Goal: Task Accomplishment & Management: Use online tool/utility

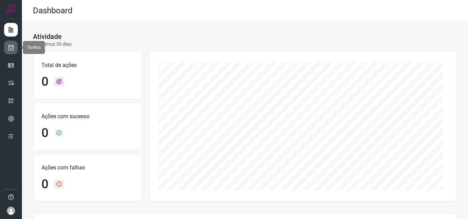
click at [12, 48] on icon at bounding box center [11, 47] width 7 height 7
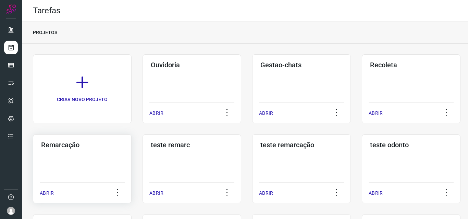
click at [54, 141] on h3 "Remarcação" at bounding box center [82, 145] width 82 height 8
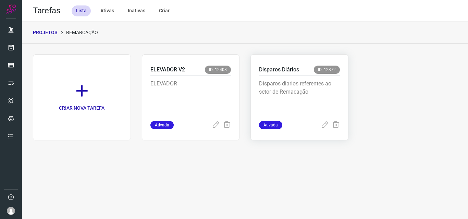
click at [277, 69] on p "Disparos Diários" at bounding box center [279, 70] width 40 height 8
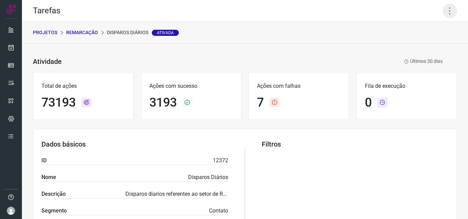
click at [445, 7] on icon at bounding box center [449, 11] width 14 height 14
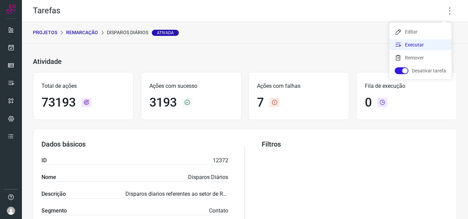
click at [413, 44] on li "Executar" at bounding box center [420, 44] width 62 height 11
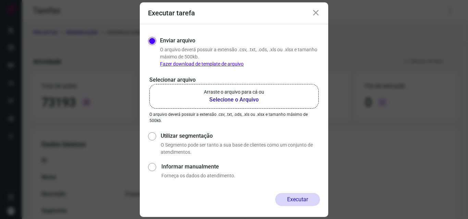
click at [224, 100] on b "Selecione o Arquivo" at bounding box center [234, 100] width 60 height 8
click at [0, 0] on input "Arraste o arquivo para cá ou Selecione o Arquivo" at bounding box center [0, 0] width 0 height 0
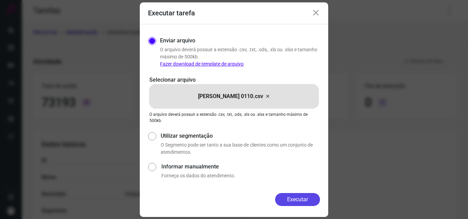
click at [298, 201] on button "Executar" at bounding box center [297, 199] width 45 height 13
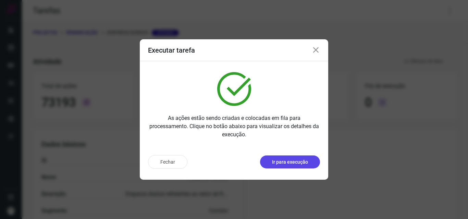
click at [277, 164] on p "Ir para execução" at bounding box center [290, 162] width 36 height 7
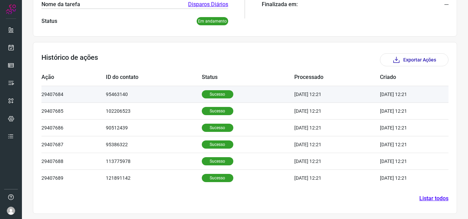
scroll to position [164, 0]
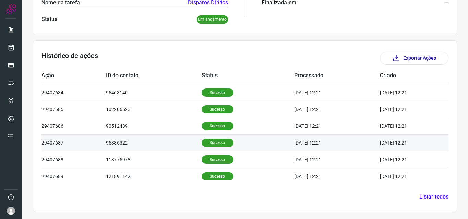
click at [205, 140] on p "Sucesso" at bounding box center [217, 143] width 31 height 8
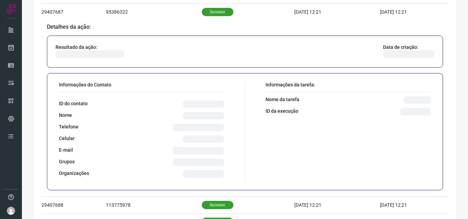
scroll to position [301, 0]
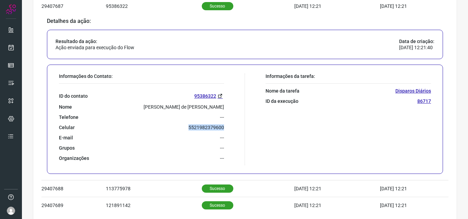
drag, startPoint x: 187, startPoint y: 125, endPoint x: 239, endPoint y: 130, distance: 52.7
click at [239, 130] on div "Informações do Contato: ID do contato 95386322 Nome Juliana Toledo de Pinho Fél…" at bounding box center [149, 119] width 189 height 92
copy p "5521982379600"
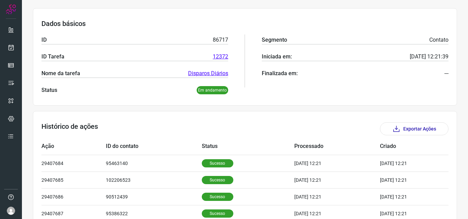
scroll to position [0, 0]
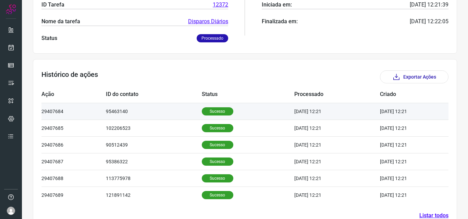
scroll to position [164, 0]
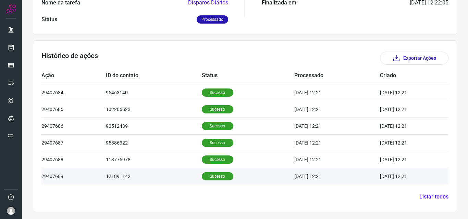
click at [206, 177] on p "Sucesso" at bounding box center [217, 177] width 31 height 8
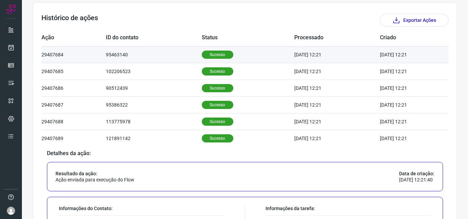
scroll to position [158, 0]
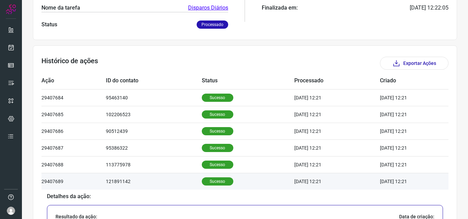
click at [219, 181] on p "Sucesso" at bounding box center [217, 182] width 31 height 8
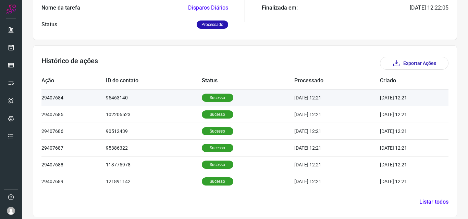
scroll to position [164, 0]
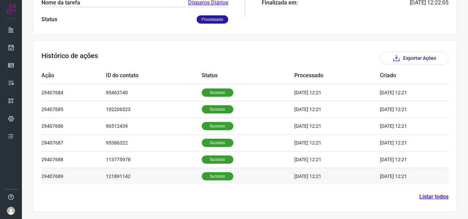
click at [213, 178] on p "Sucesso" at bounding box center [217, 177] width 31 height 8
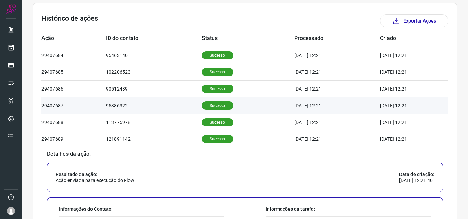
scroll to position [198, 0]
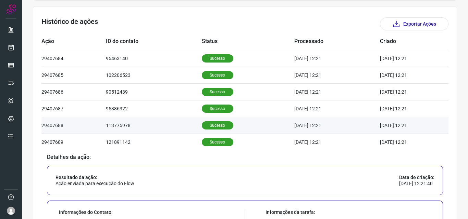
click at [218, 125] on p "Sucesso" at bounding box center [217, 126] width 31 height 8
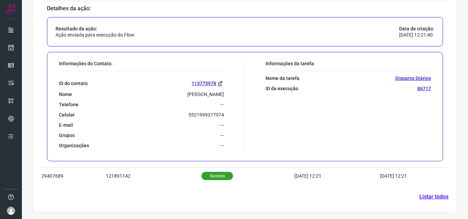
scroll to position [330, 0]
drag, startPoint x: 187, startPoint y: 114, endPoint x: 226, endPoint y: 114, distance: 39.4
click at [226, 114] on div "Informações do Contato: ID do contato 113775978 Nome Alessandra Brandão De Souz…" at bounding box center [149, 107] width 189 height 92
copy p "5521999377974"
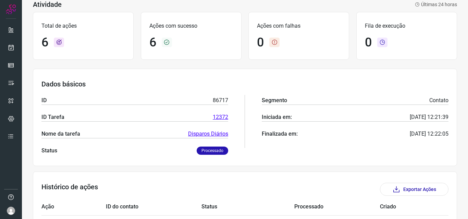
scroll to position [0, 0]
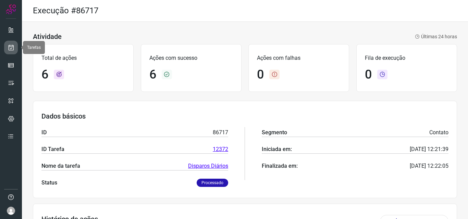
click at [15, 46] on link at bounding box center [11, 48] width 14 height 14
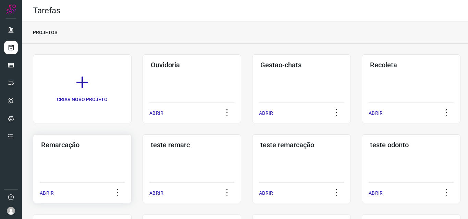
click at [66, 147] on h3 "Remarcação" at bounding box center [82, 145] width 82 height 8
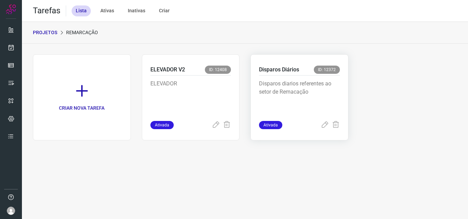
click at [270, 66] on p "Disparos Diários" at bounding box center [279, 70] width 40 height 8
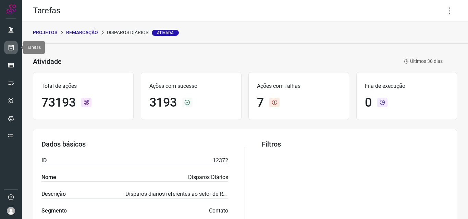
click at [9, 47] on icon at bounding box center [11, 47] width 7 height 7
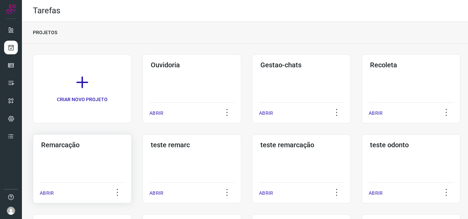
click at [67, 146] on h3 "Remarcação" at bounding box center [82, 145] width 82 height 8
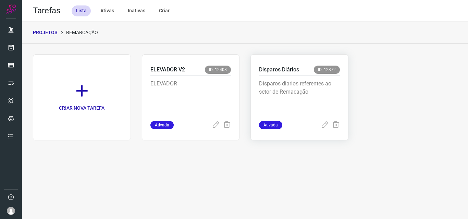
click at [279, 71] on p "Disparos Diários" at bounding box center [279, 70] width 40 height 8
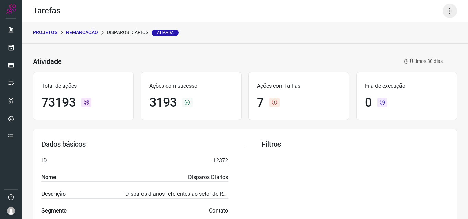
click at [444, 10] on icon at bounding box center [449, 11] width 14 height 14
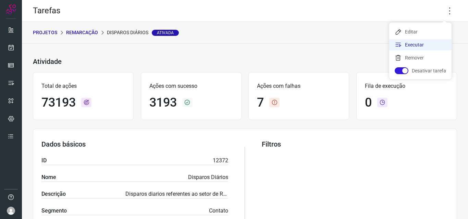
click at [407, 46] on li "Executar" at bounding box center [420, 44] width 62 height 11
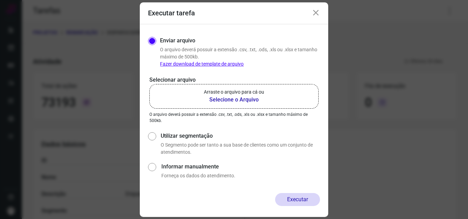
click at [228, 98] on b "Selecione o Arquivo" at bounding box center [234, 100] width 60 height 8
click at [0, 0] on input "Arraste o arquivo para cá ou Selecione o Arquivo" at bounding box center [0, 0] width 0 height 0
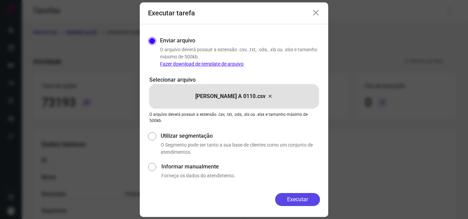
click at [301, 200] on button "Executar" at bounding box center [297, 199] width 45 height 13
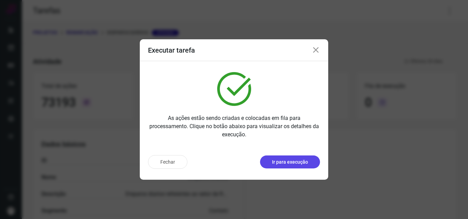
click at [297, 161] on p "Ir para execução" at bounding box center [290, 162] width 36 height 7
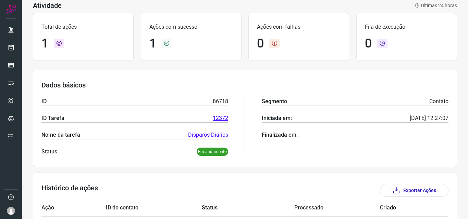
scroll to position [80, 0]
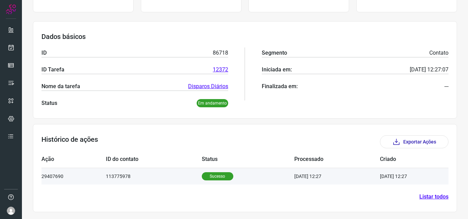
click at [208, 175] on p "Sucesso" at bounding box center [217, 177] width 31 height 8
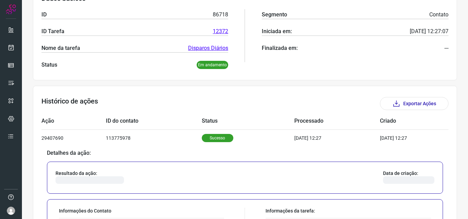
scroll to position [217, 0]
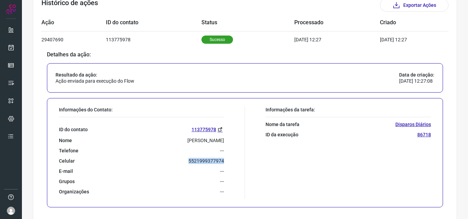
drag, startPoint x: 183, startPoint y: 163, endPoint x: 222, endPoint y: 162, distance: 39.4
click at [222, 162] on div "Informações do Contato: ID do contato 113775978 Nome Alessandra Brandão De Souz…" at bounding box center [149, 153] width 189 height 92
copy p "5521999377974"
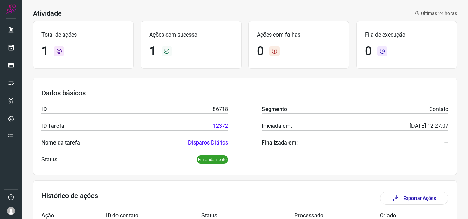
scroll to position [0, 0]
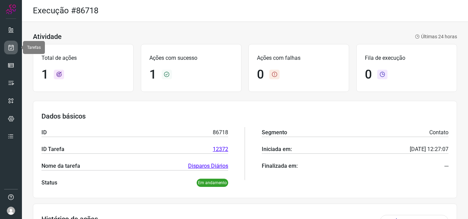
click at [14, 47] on icon at bounding box center [11, 47] width 7 height 7
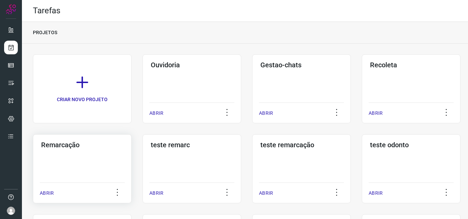
click at [67, 144] on h3 "Remarcação" at bounding box center [82, 145] width 82 height 8
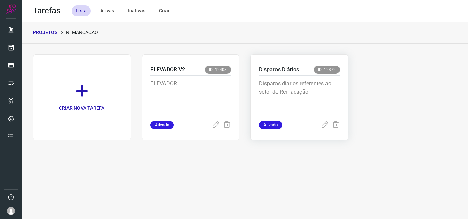
click at [274, 67] on p "Disparos Diários" at bounding box center [279, 70] width 40 height 8
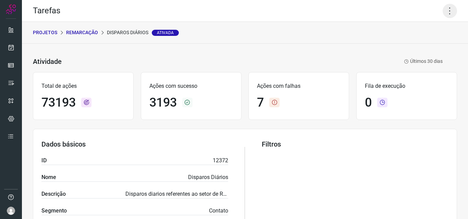
click at [442, 11] on icon at bounding box center [449, 11] width 14 height 14
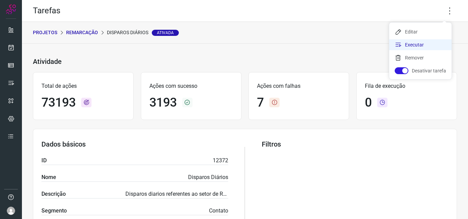
click at [409, 44] on li "Executar" at bounding box center [420, 44] width 62 height 11
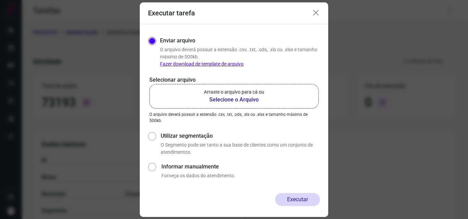
click at [220, 98] on b "Selecione o Arquivo" at bounding box center [234, 100] width 60 height 8
click at [0, 0] on input "Arraste o arquivo para cá ou Selecione o Arquivo" at bounding box center [0, 0] width 0 height 0
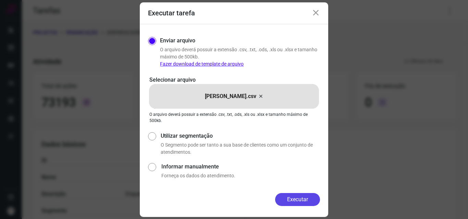
click at [295, 197] on button "Executar" at bounding box center [297, 199] width 45 height 13
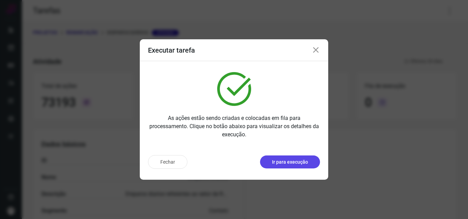
click at [283, 161] on p "Ir para execução" at bounding box center [290, 162] width 36 height 7
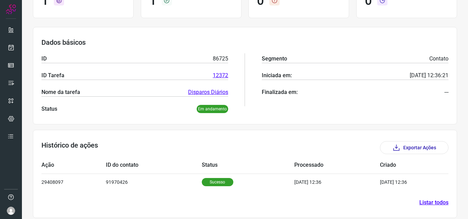
scroll to position [80, 0]
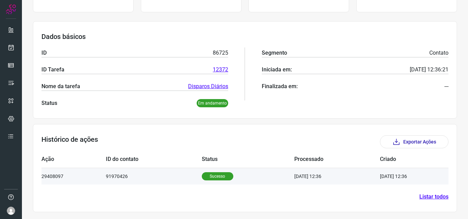
click at [210, 177] on p "Sucesso" at bounding box center [217, 177] width 31 height 8
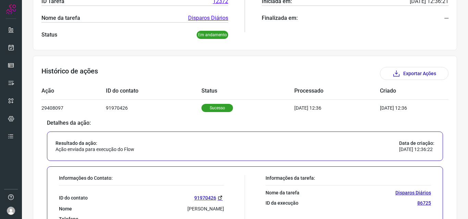
scroll to position [217, 0]
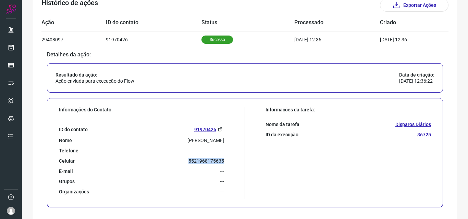
drag, startPoint x: 183, startPoint y: 160, endPoint x: 233, endPoint y: 160, distance: 50.0
click at [233, 160] on div "Informações do Contato: ID do contato 91970426 Nome Maria Cristina Farias Rodri…" at bounding box center [149, 153] width 189 height 92
copy p "5521968175635"
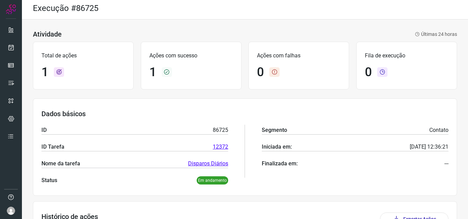
scroll to position [0, 0]
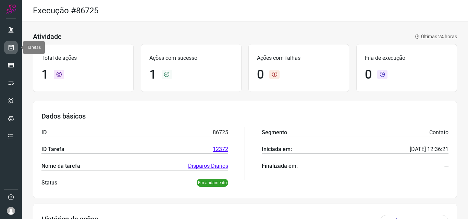
click at [12, 46] on icon at bounding box center [11, 47] width 7 height 7
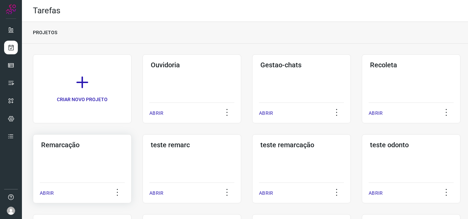
click at [68, 144] on h3 "Remarcação" at bounding box center [82, 145] width 82 height 8
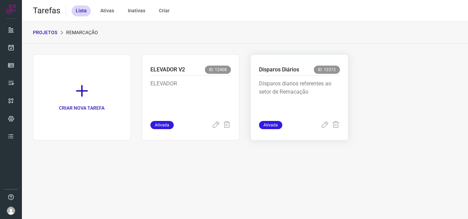
click at [278, 69] on p "Disparos Diários" at bounding box center [279, 70] width 40 height 8
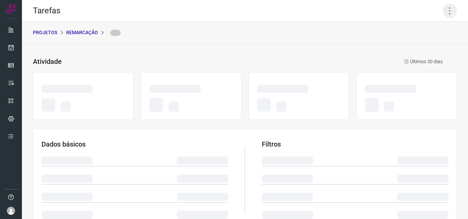
click at [443, 13] on icon at bounding box center [449, 11] width 14 height 14
click at [447, 11] on icon at bounding box center [449, 11] width 14 height 14
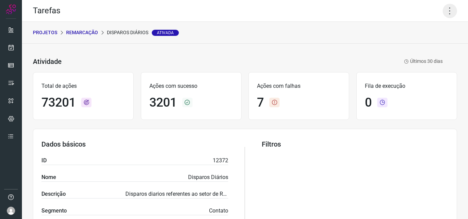
click at [444, 12] on icon at bounding box center [449, 11] width 14 height 14
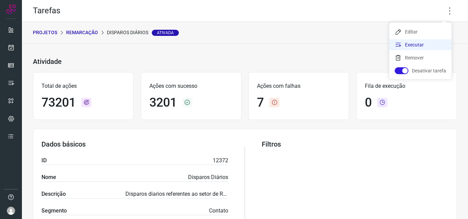
click at [412, 44] on li "Executar" at bounding box center [420, 44] width 62 height 11
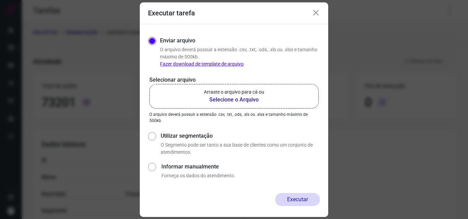
click at [228, 102] on b "Selecione o Arquivo" at bounding box center [234, 100] width 60 height 8
click at [0, 0] on input "Arraste o arquivo para cá ou Selecione o Arquivo" at bounding box center [0, 0] width 0 height 0
click at [228, 98] on b "Selecione o Arquivo" at bounding box center [234, 100] width 60 height 8
click at [0, 0] on input "Arraste o arquivo para cá ou Selecione o Arquivo" at bounding box center [0, 0] width 0 height 0
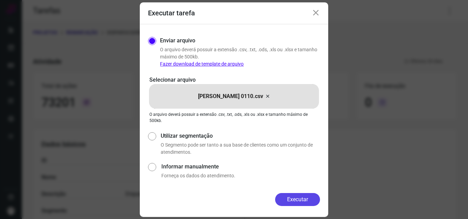
click at [291, 199] on button "Executar" at bounding box center [297, 199] width 45 height 13
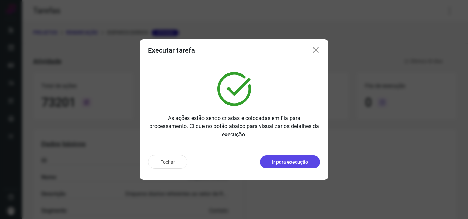
click at [284, 158] on button "Ir para execução" at bounding box center [290, 162] width 60 height 13
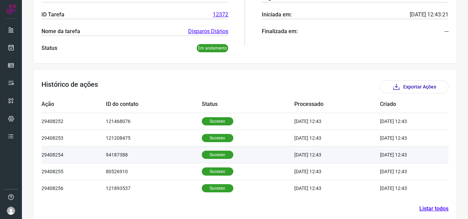
scroll to position [147, 0]
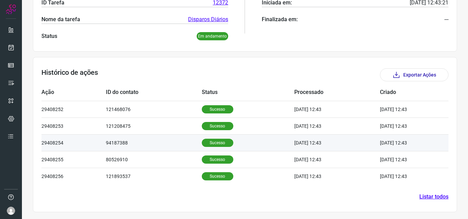
click at [222, 144] on p "Sucesso" at bounding box center [217, 143] width 31 height 8
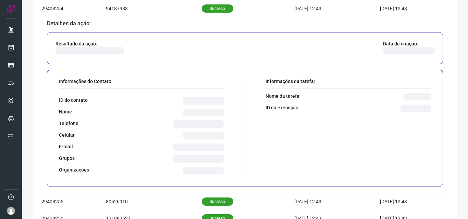
scroll to position [284, 0]
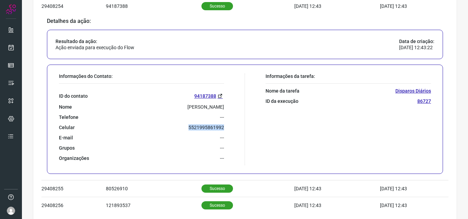
drag, startPoint x: 185, startPoint y: 127, endPoint x: 232, endPoint y: 128, distance: 47.2
click at [232, 128] on div "Informações do Contato: ID do contato 94187388 Nome [PERSON_NAME] Rosa Telefone…" at bounding box center [149, 119] width 189 height 92
copy p "5521995861992"
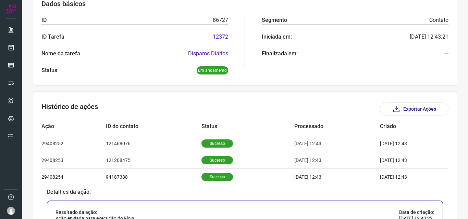
scroll to position [0, 0]
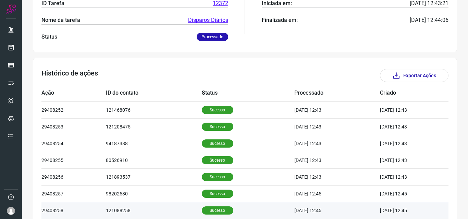
scroll to position [231, 0]
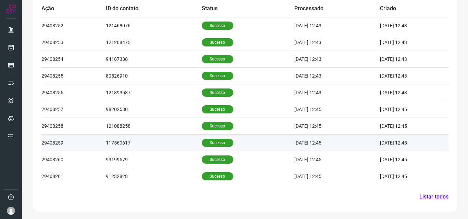
click at [208, 142] on p "Sucesso" at bounding box center [217, 143] width 31 height 8
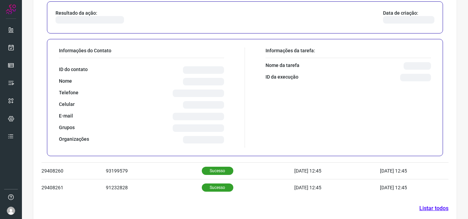
scroll to position [397, 0]
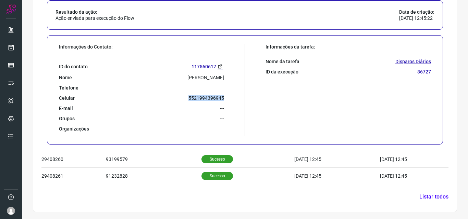
drag, startPoint x: 182, startPoint y: 99, endPoint x: 228, endPoint y: 98, distance: 45.5
click at [228, 98] on div "Informações do Contato: ID do contato 117560617 Nome [PERSON_NAME] Cunha Telefo…" at bounding box center [149, 90] width 189 height 92
copy p "5521994396945"
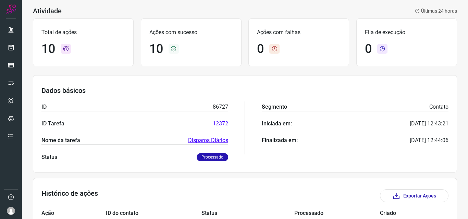
scroll to position [21, 0]
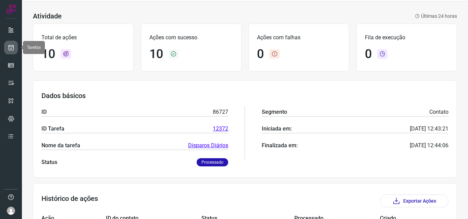
click at [9, 48] on icon at bounding box center [11, 47] width 7 height 7
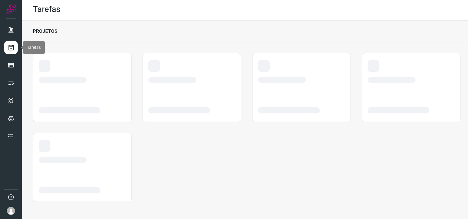
scroll to position [1, 0]
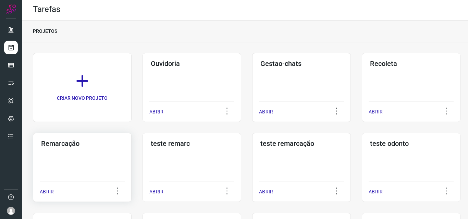
click at [63, 143] on h3 "Remarcação" at bounding box center [82, 144] width 82 height 8
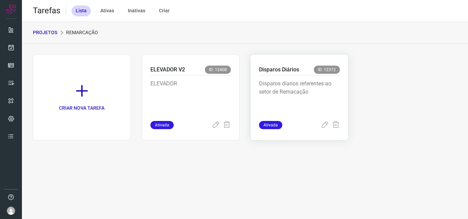
click at [278, 68] on p "Disparos Diários" at bounding box center [279, 70] width 40 height 8
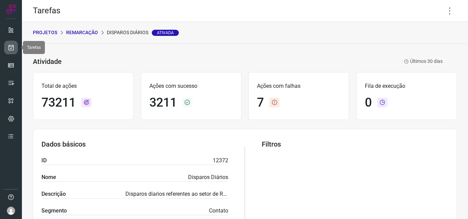
click at [10, 47] on icon at bounding box center [11, 47] width 7 height 7
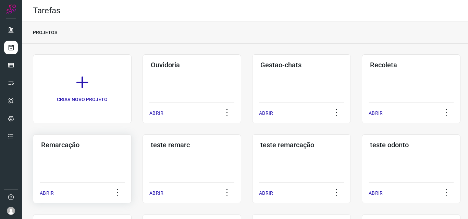
click at [60, 143] on h3 "Remarcação" at bounding box center [82, 145] width 82 height 8
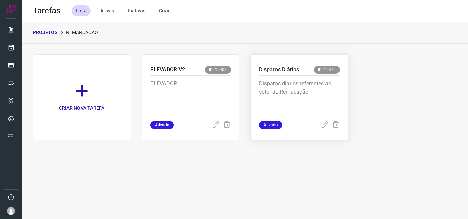
click at [288, 68] on p "Disparos Diários" at bounding box center [279, 70] width 40 height 8
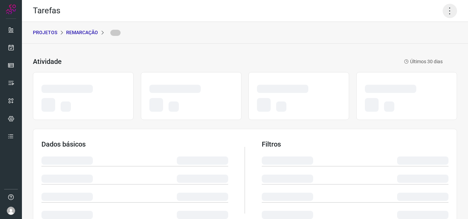
click at [444, 11] on icon at bounding box center [449, 11] width 14 height 14
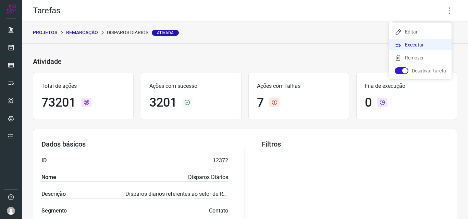
click at [413, 44] on li "Executar" at bounding box center [420, 44] width 62 height 11
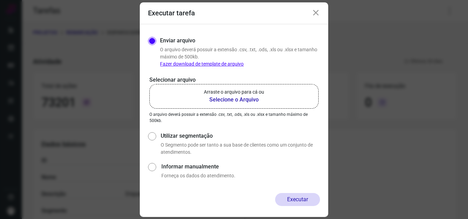
click at [234, 99] on b "Selecione o Arquivo" at bounding box center [234, 100] width 60 height 8
click at [0, 0] on input "Arraste o arquivo para cá ou Selecione o Arquivo" at bounding box center [0, 0] width 0 height 0
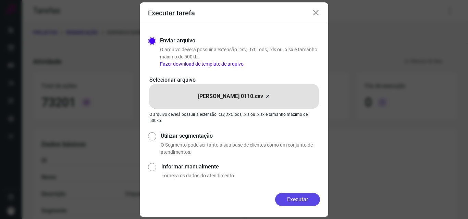
click at [295, 201] on button "Executar" at bounding box center [297, 199] width 45 height 13
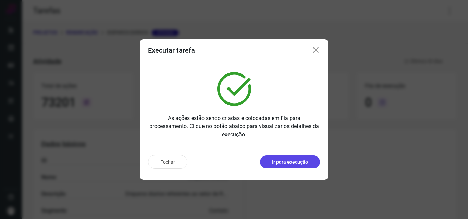
click at [295, 165] on p "Ir para execução" at bounding box center [290, 162] width 36 height 7
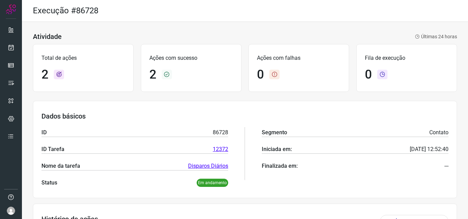
scroll to position [97, 0]
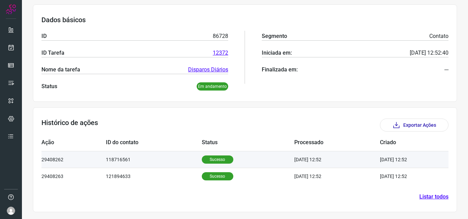
click at [216, 158] on p "Sucesso" at bounding box center [217, 160] width 31 height 8
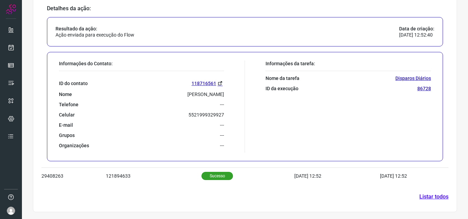
scroll to position [263, 0]
drag, startPoint x: 180, startPoint y: 114, endPoint x: 235, endPoint y: 118, distance: 54.6
click at [235, 118] on div "Informações do Contato: ID do contato 118716561 Nome [PERSON_NAME] Telefone ---…" at bounding box center [149, 107] width 189 height 92
copy p "5521999329927"
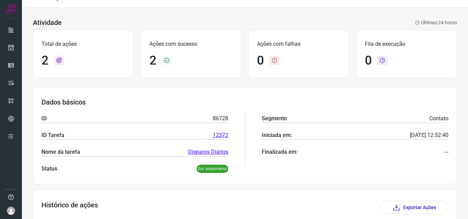
scroll to position [0, 0]
